Goal: Book appointment/travel/reservation

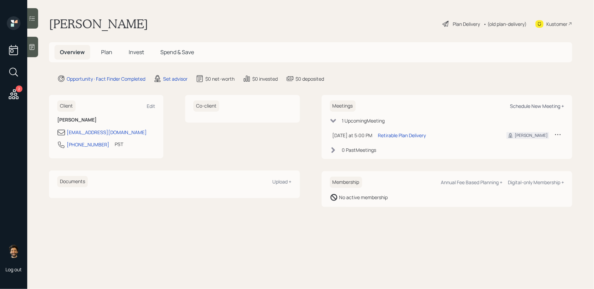
click at [523, 108] on div "Schedule New Meeting +" at bounding box center [537, 106] width 54 height 6
select select "round-[PERSON_NAME]"
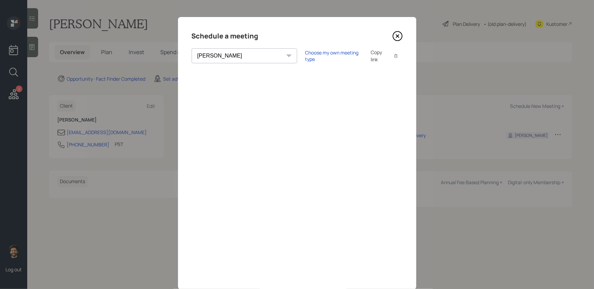
click at [371, 60] on div "Copy link Copy text" at bounding box center [387, 56] width 32 height 14
